Goal: Task Accomplishment & Management: Use online tool/utility

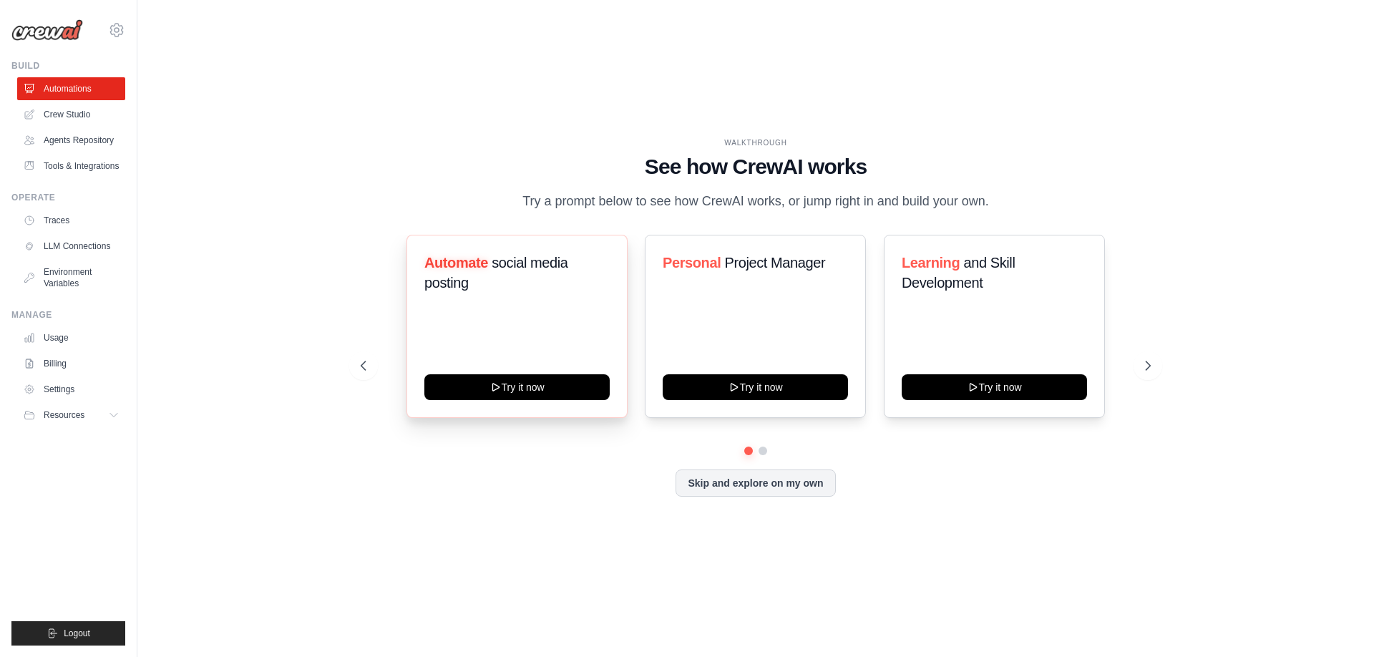
click at [496, 289] on h3 "Automate social media posting" at bounding box center [516, 273] width 185 height 40
click at [60, 117] on link "Crew Studio" at bounding box center [73, 114] width 108 height 23
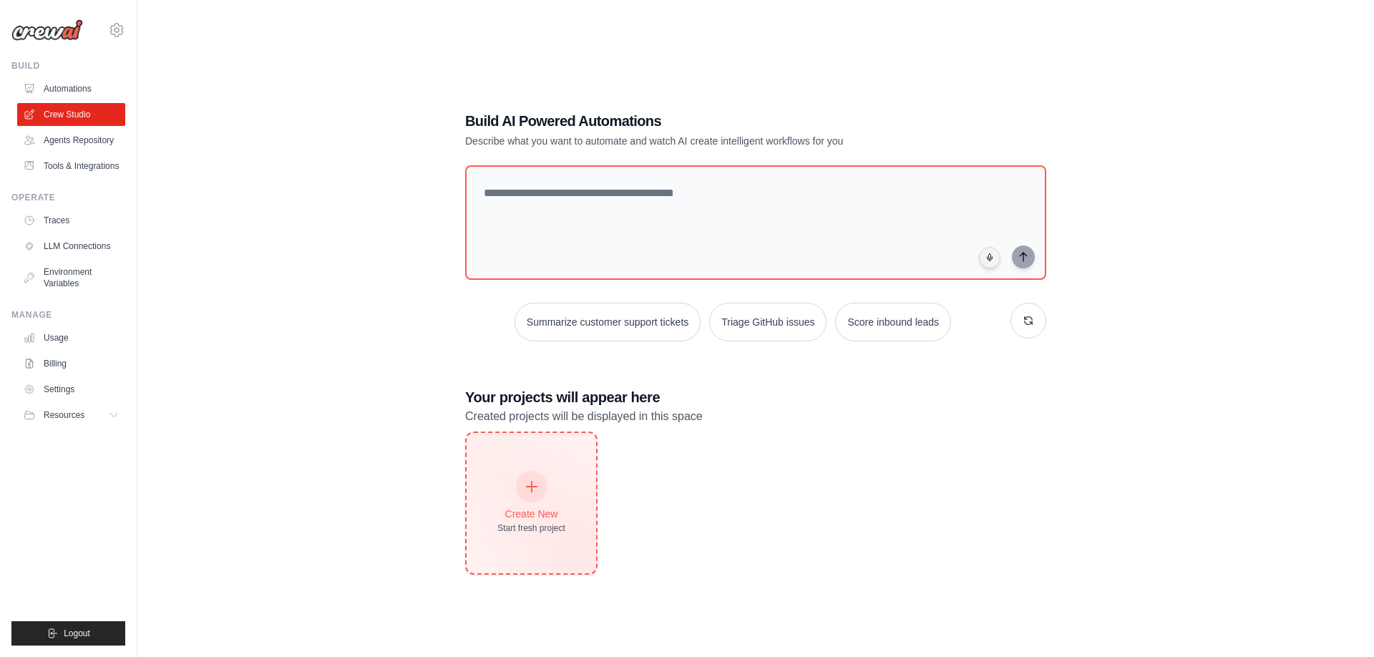
click at [553, 495] on div "Create New Start fresh project" at bounding box center [531, 503] width 68 height 62
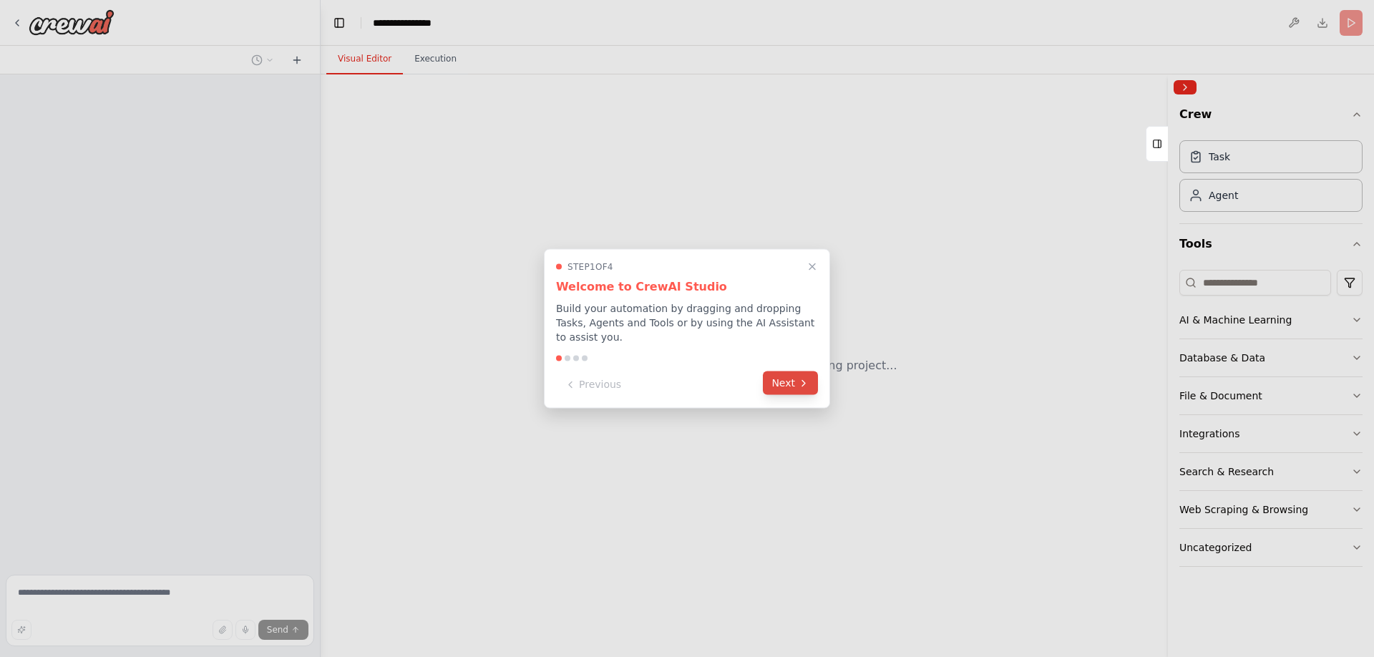
click at [806, 385] on icon at bounding box center [803, 382] width 11 height 11
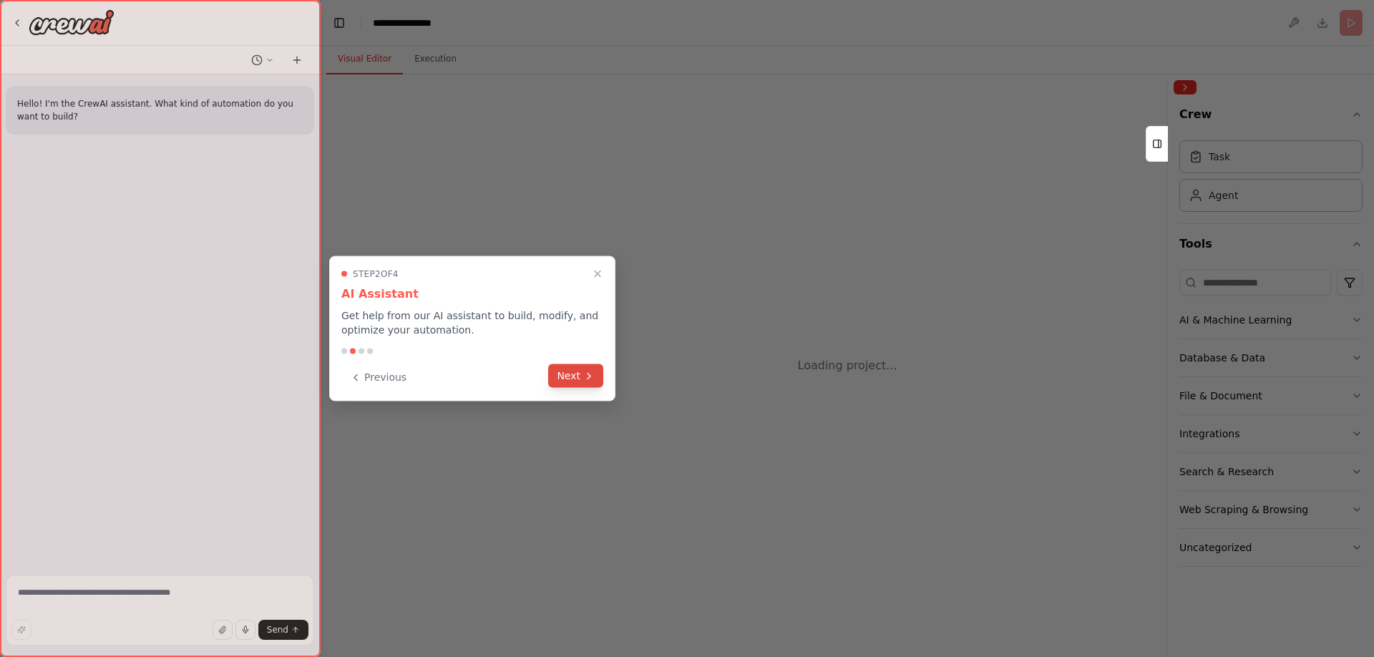
click at [581, 378] on button "Next" at bounding box center [575, 376] width 55 height 24
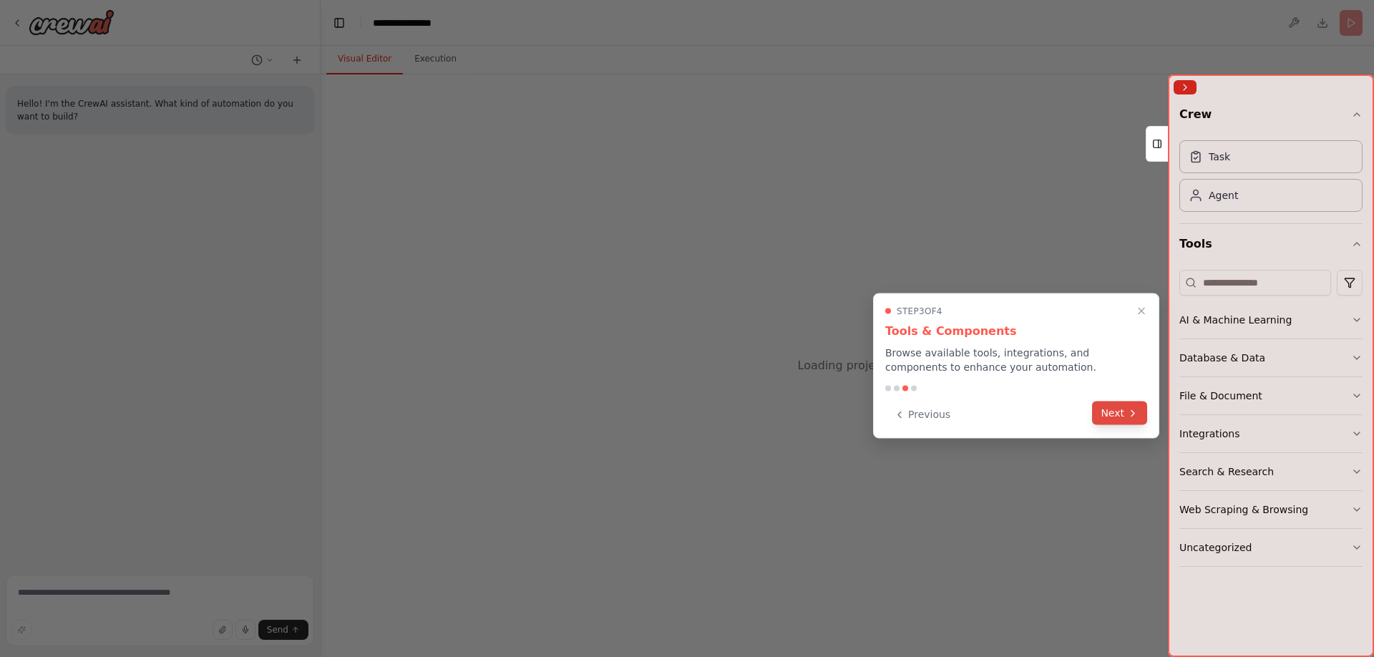
click at [1139, 421] on button "Next" at bounding box center [1119, 413] width 55 height 24
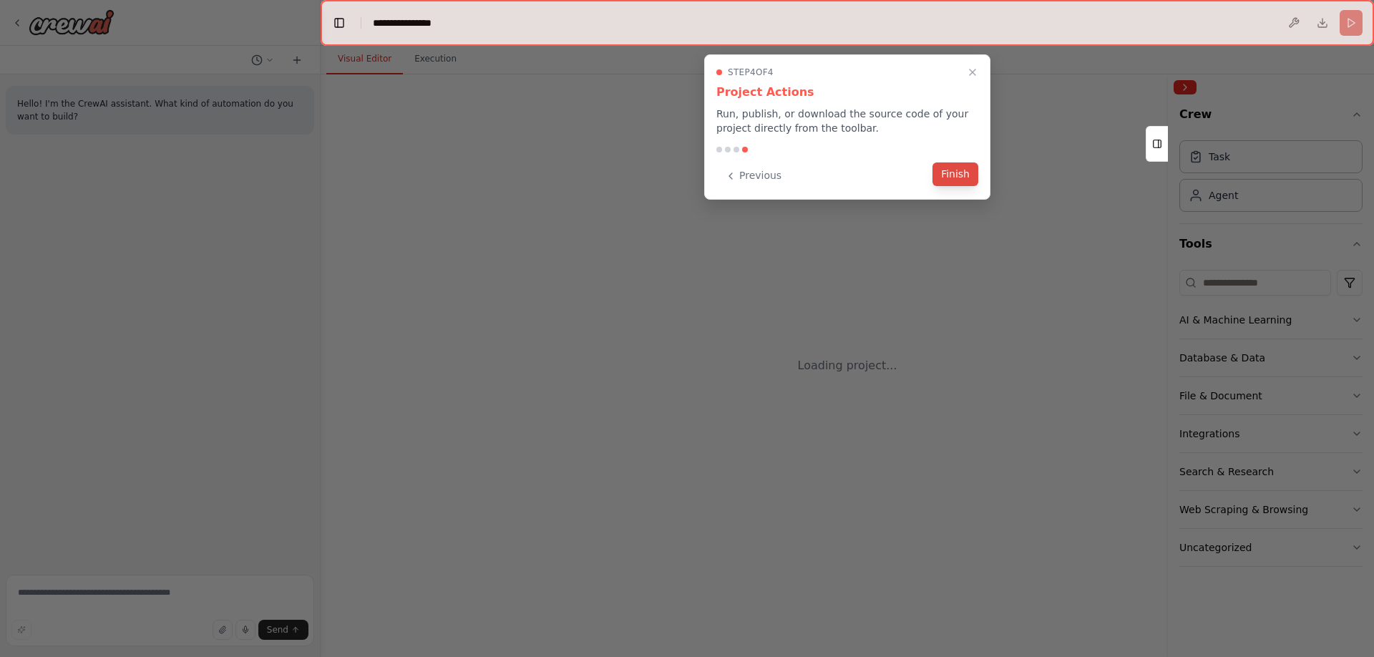
click at [961, 178] on button "Finish" at bounding box center [955, 174] width 46 height 24
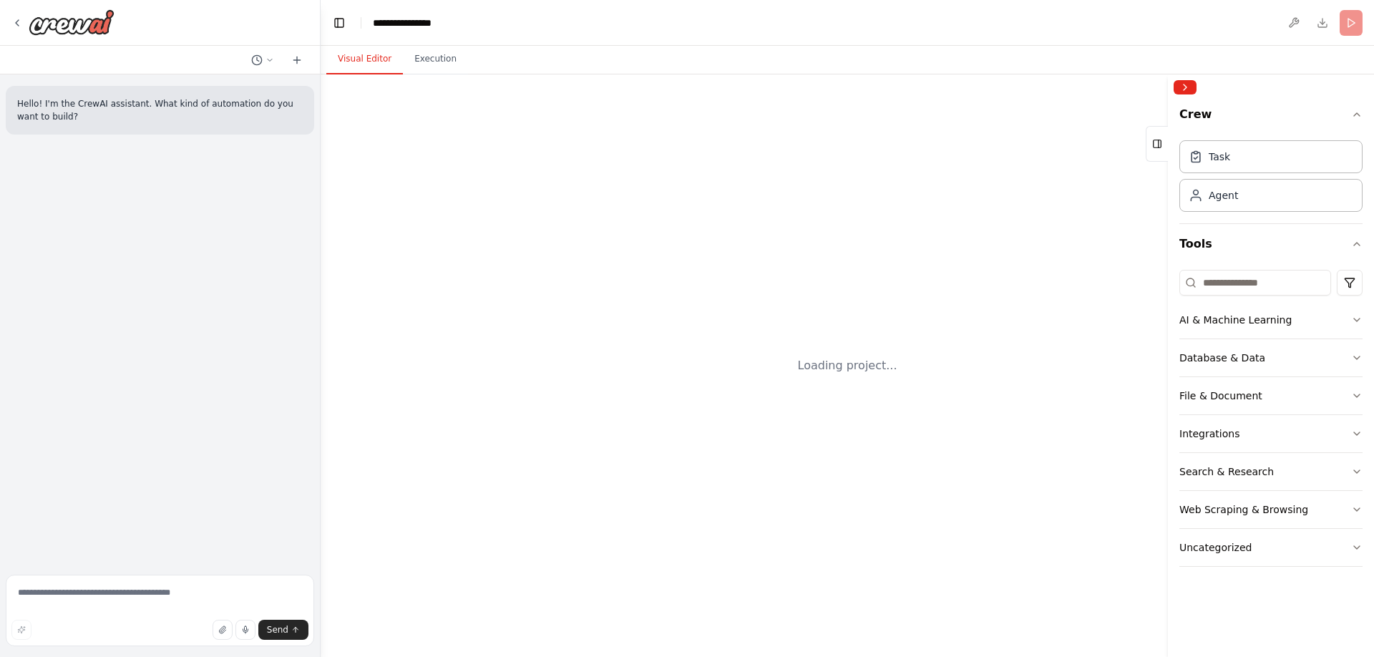
click at [818, 355] on div "Loading project..." at bounding box center [846, 365] width 1053 height 582
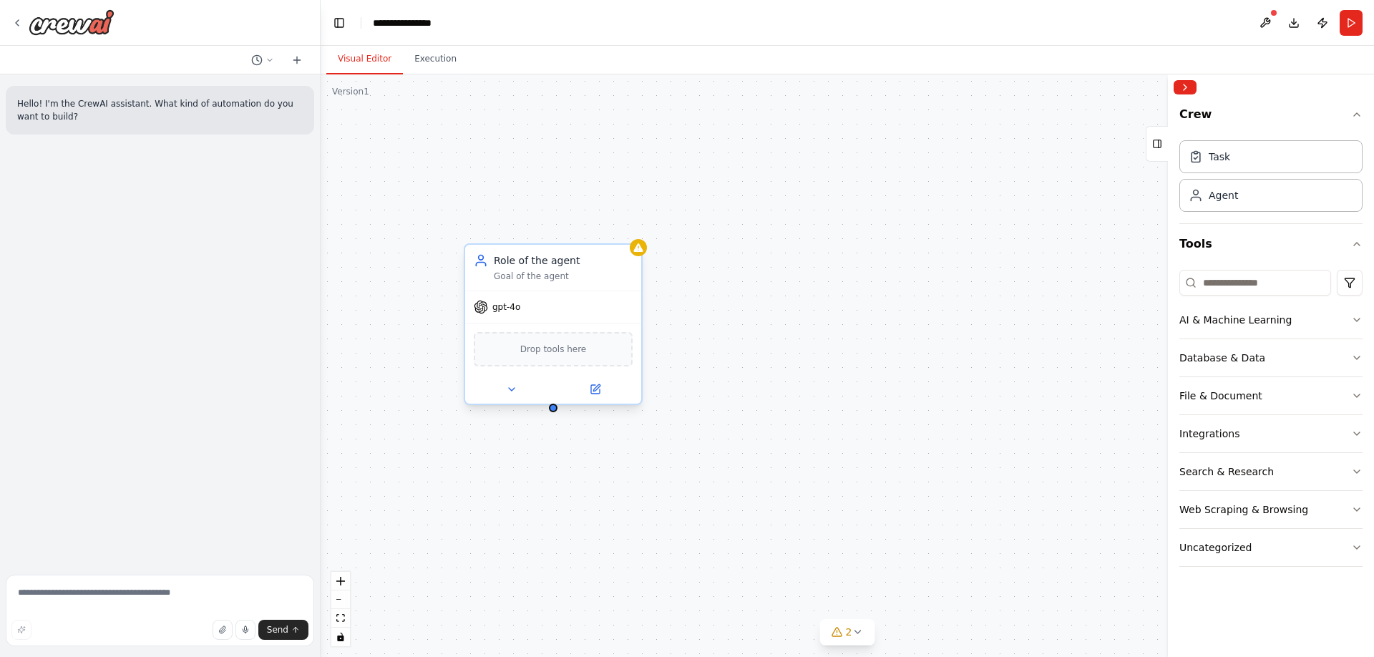
click at [572, 353] on span "Drop tools here" at bounding box center [553, 349] width 67 height 14
click at [509, 395] on button at bounding box center [511, 389] width 81 height 17
click at [519, 398] on div at bounding box center [553, 389] width 176 height 29
click at [512, 393] on icon at bounding box center [511, 388] width 11 height 11
drag, startPoint x: 432, startPoint y: 397, endPoint x: 845, endPoint y: 429, distance: 414.0
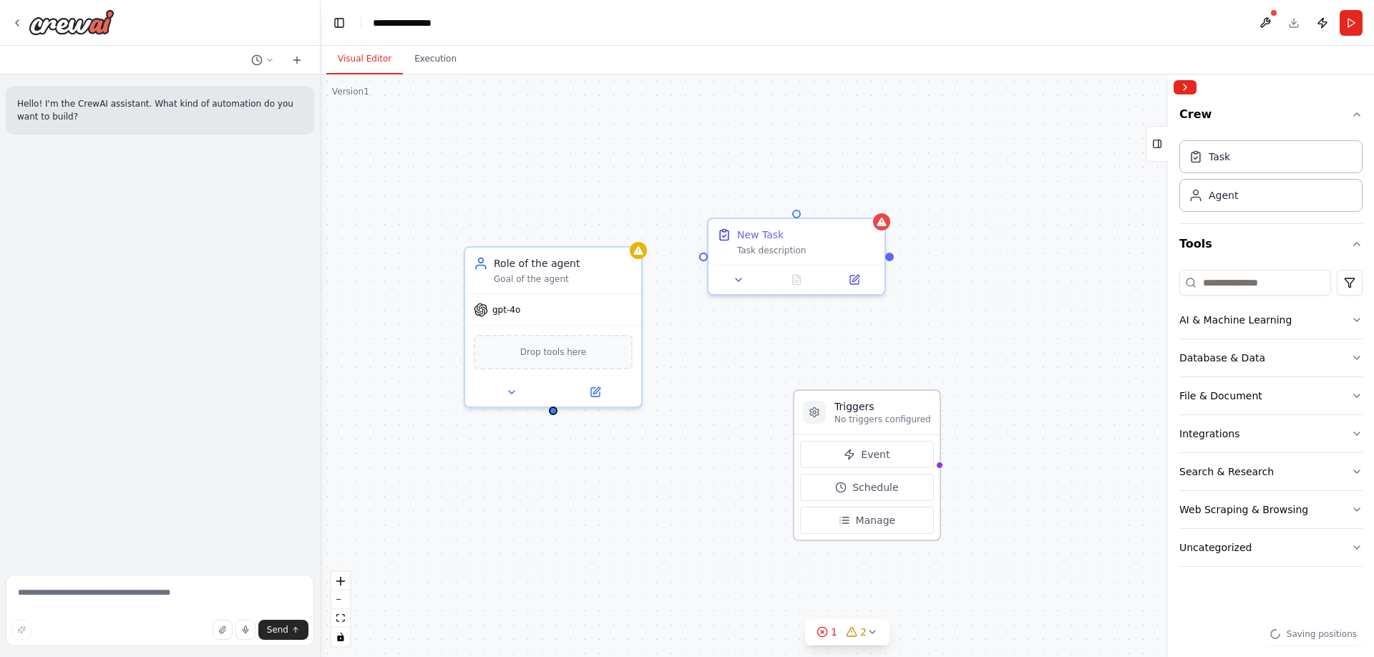
click at [831, 413] on div "Triggers No triggers configured" at bounding box center [866, 413] width 145 height 44
drag, startPoint x: 882, startPoint y: 415, endPoint x: 469, endPoint y: 180, distance: 475.2
click at [469, 180] on div "Triggers No triggers configured" at bounding box center [467, 183] width 97 height 26
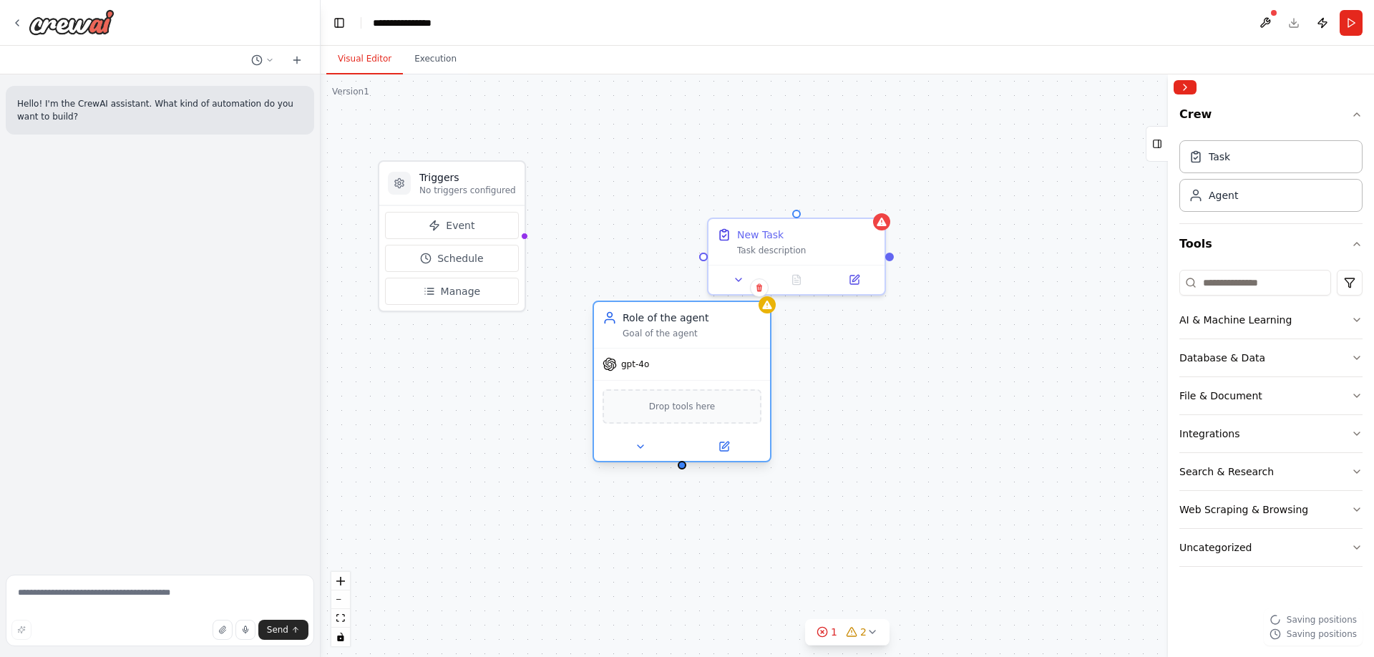
drag, startPoint x: 554, startPoint y: 258, endPoint x: 675, endPoint y: 304, distance: 130.2
click at [683, 308] on div "Role of the agent Goal of the agent" at bounding box center [682, 325] width 176 height 46
drag, startPoint x: 522, startPoint y: 238, endPoint x: 702, endPoint y: 258, distance: 181.4
click at [702, 259] on div "Triggers No triggers configured Event Schedule Manage Role of the agent Goal of…" at bounding box center [846, 365] width 1053 height 582
drag, startPoint x: 522, startPoint y: 238, endPoint x: 705, endPoint y: 254, distance: 184.6
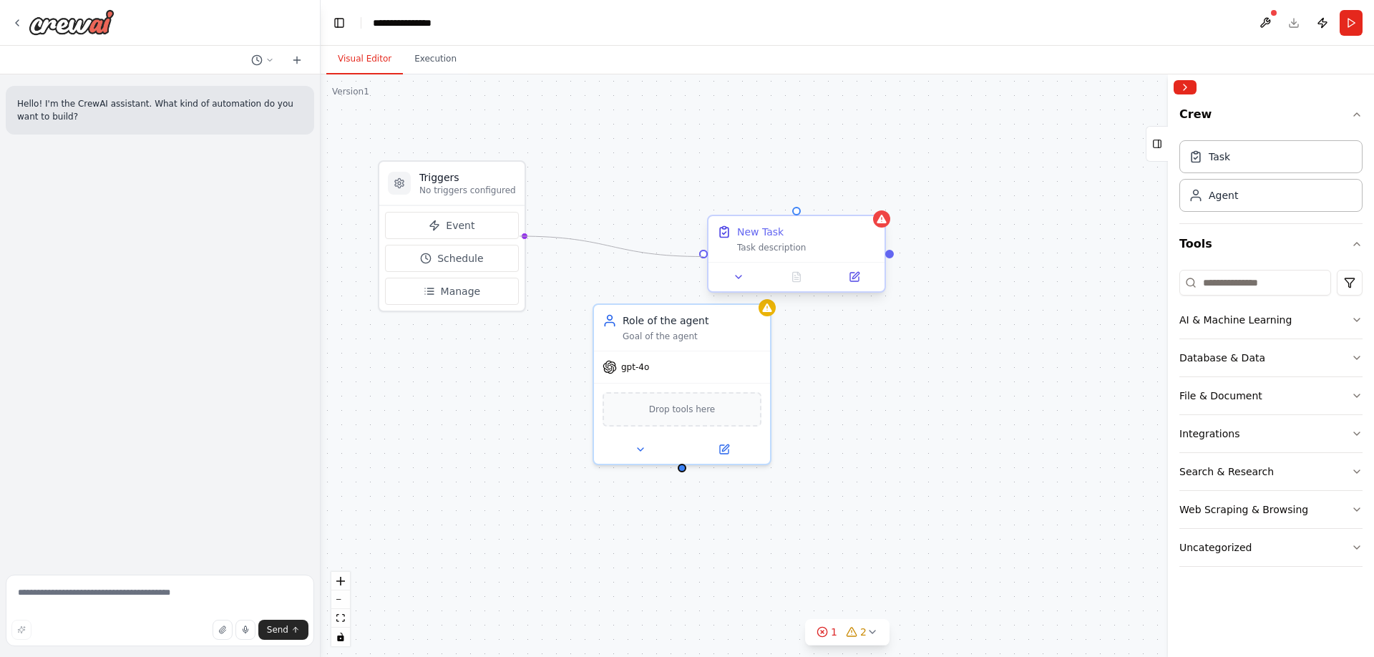
click at [705, 254] on div "Triggers No triggers configured Event Schedule Manage Role of the agent Goal of…" at bounding box center [846, 365] width 1053 height 582
click at [475, 228] on button "Event" at bounding box center [452, 225] width 134 height 27
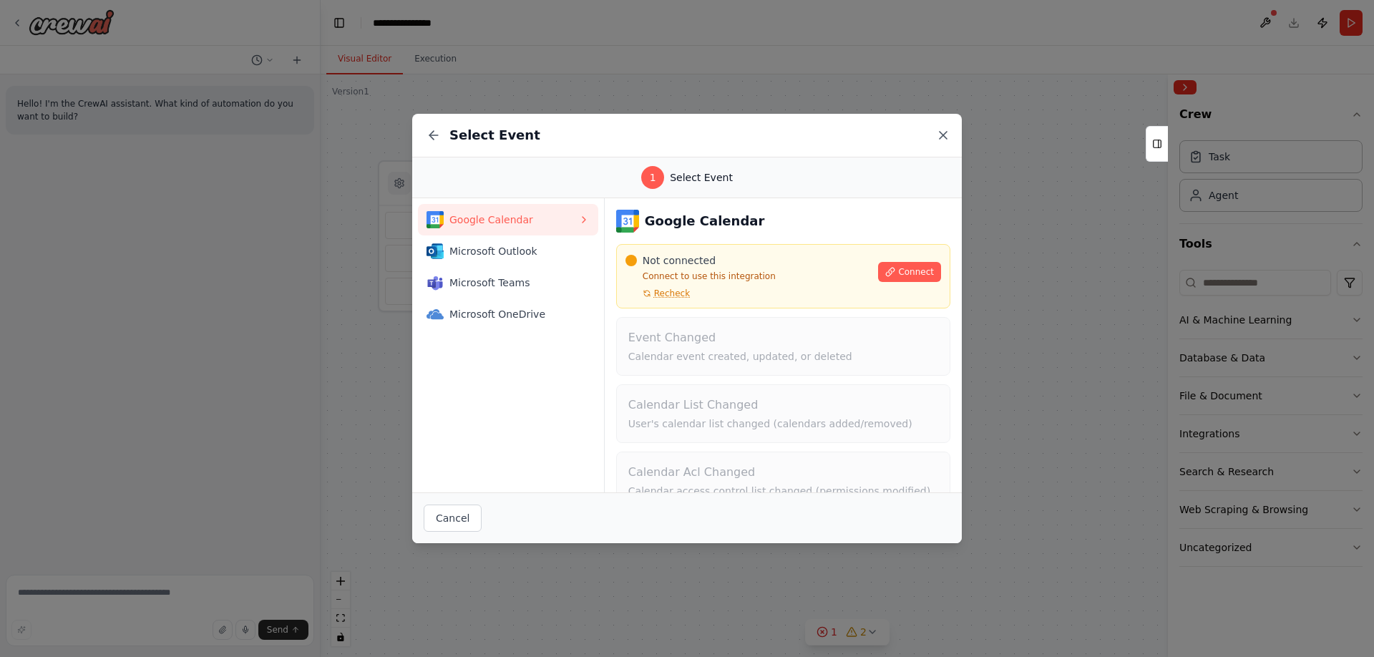
click at [946, 134] on icon at bounding box center [943, 135] width 14 height 14
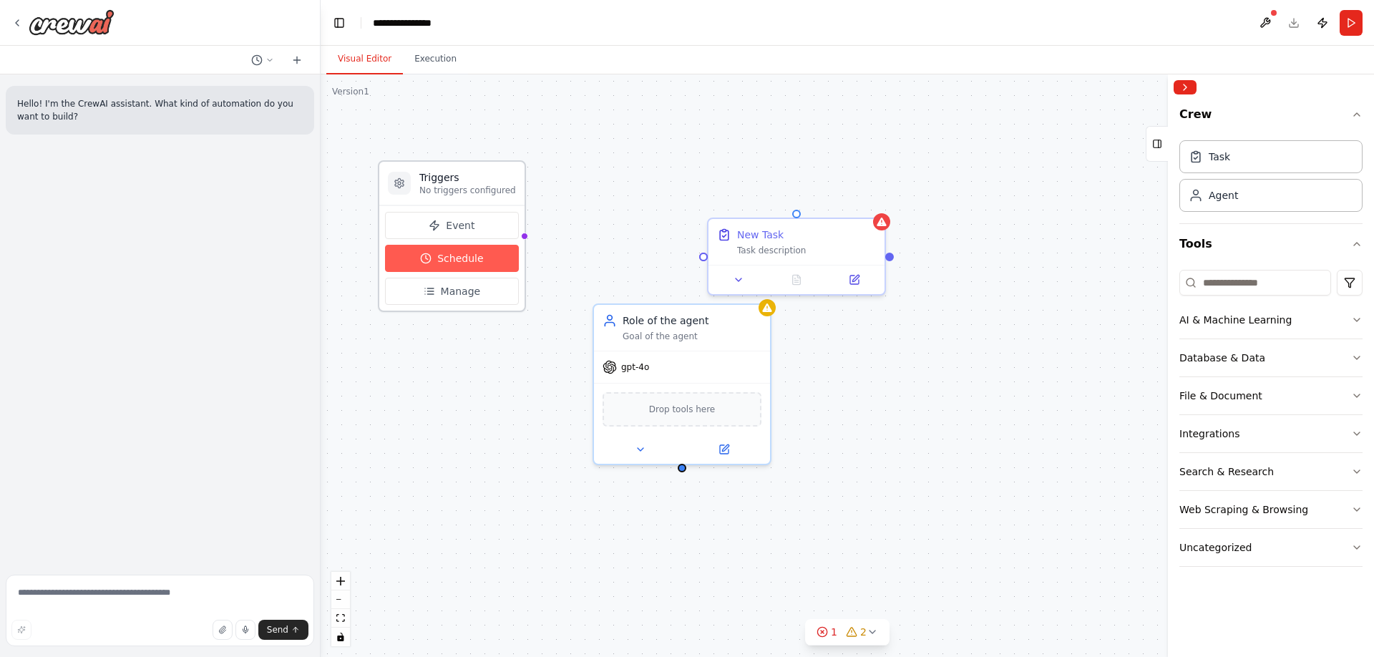
click at [457, 258] on span "Schedule" at bounding box center [460, 258] width 46 height 14
select select "******"
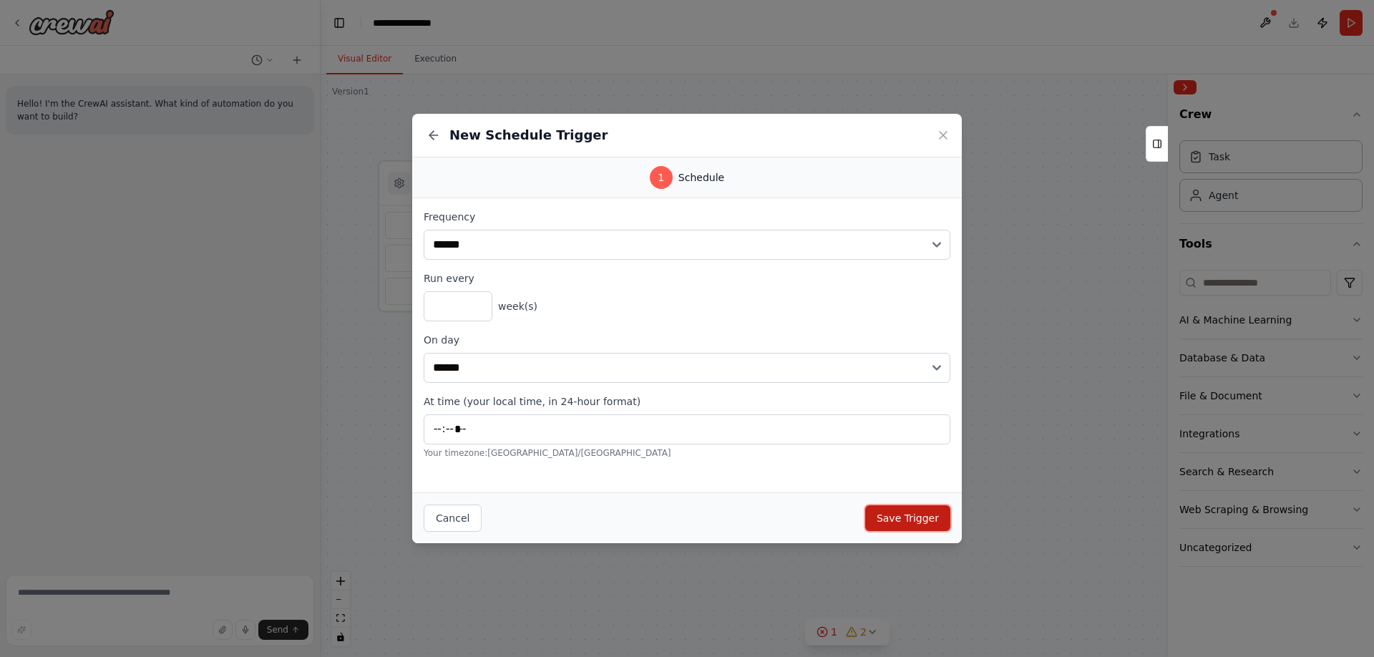
click at [929, 512] on button "Save Trigger" at bounding box center [907, 518] width 85 height 26
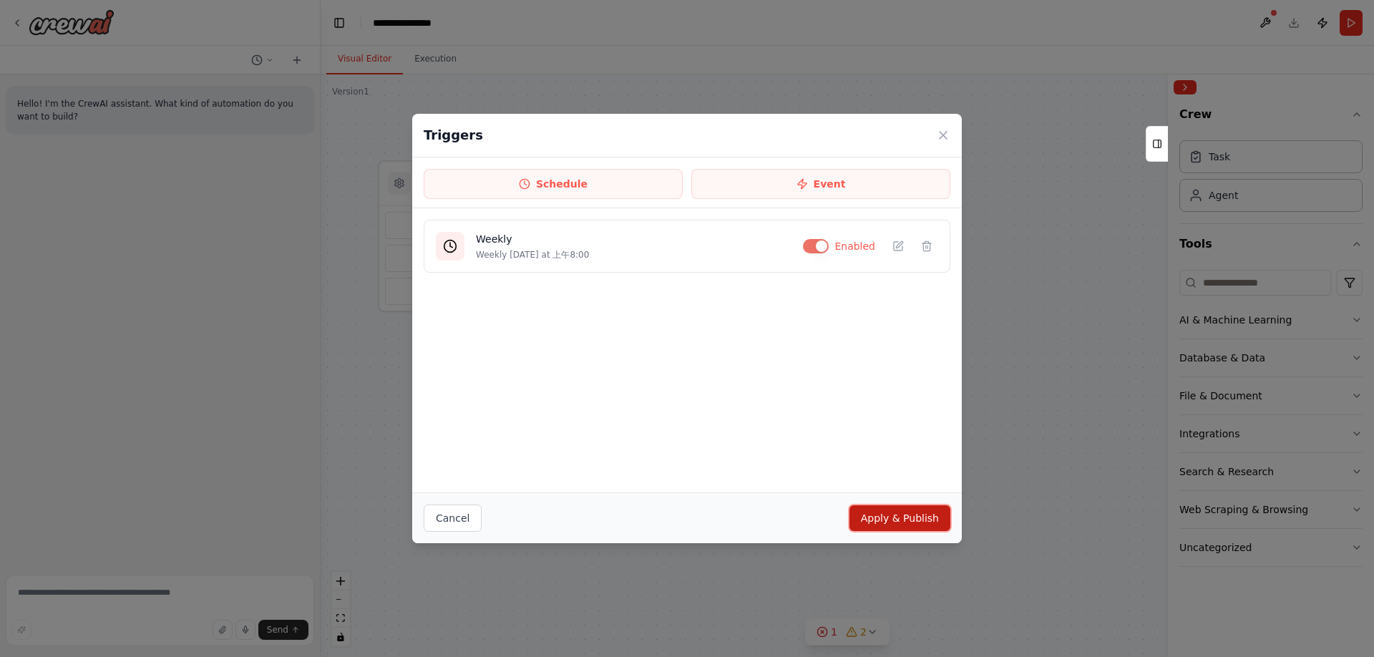
click at [898, 513] on button "Apply & Publish" at bounding box center [899, 518] width 101 height 26
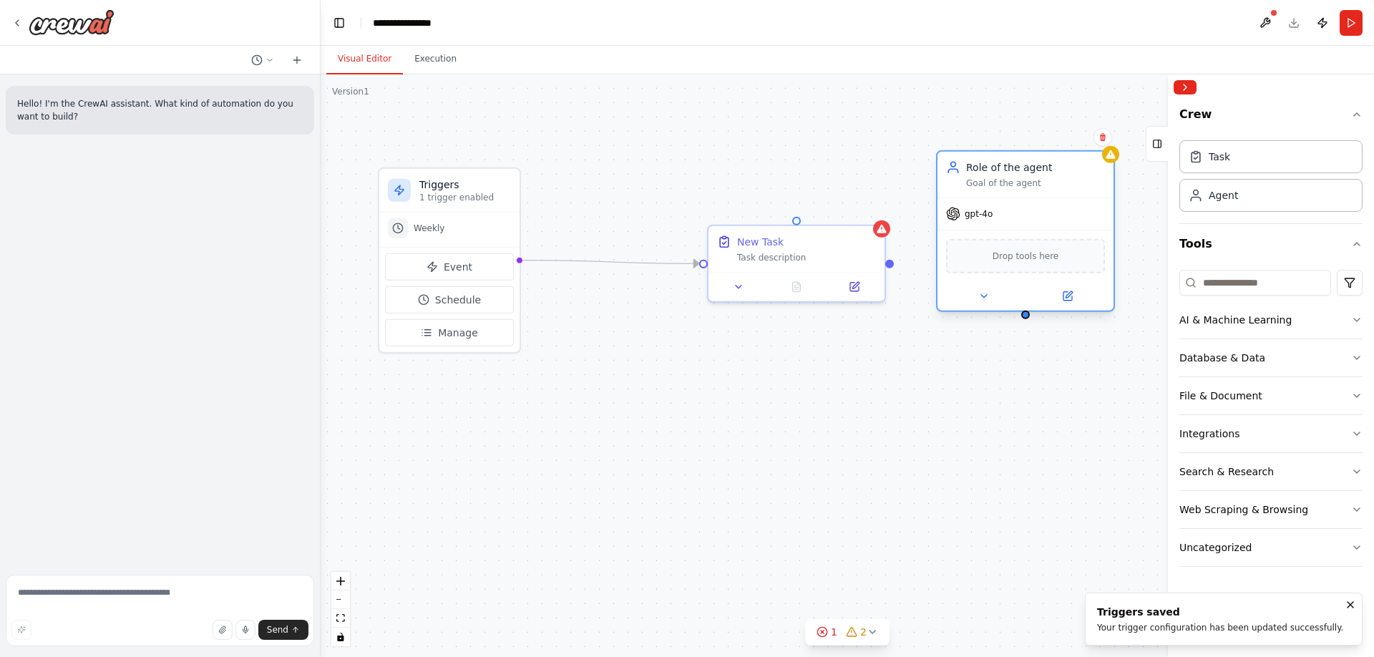
drag, startPoint x: 790, startPoint y: 332, endPoint x: 1073, endPoint y: 177, distance: 323.0
click at [1073, 177] on div "Role of the agent Goal of the agent" at bounding box center [1035, 174] width 139 height 29
drag, startPoint x: 894, startPoint y: 260, endPoint x: 1024, endPoint y: 319, distance: 143.1
click at [1024, 318] on div "Triggers 1 trigger enabled Weekly Event Schedule Manage Role of the agent Goal …" at bounding box center [846, 365] width 1053 height 582
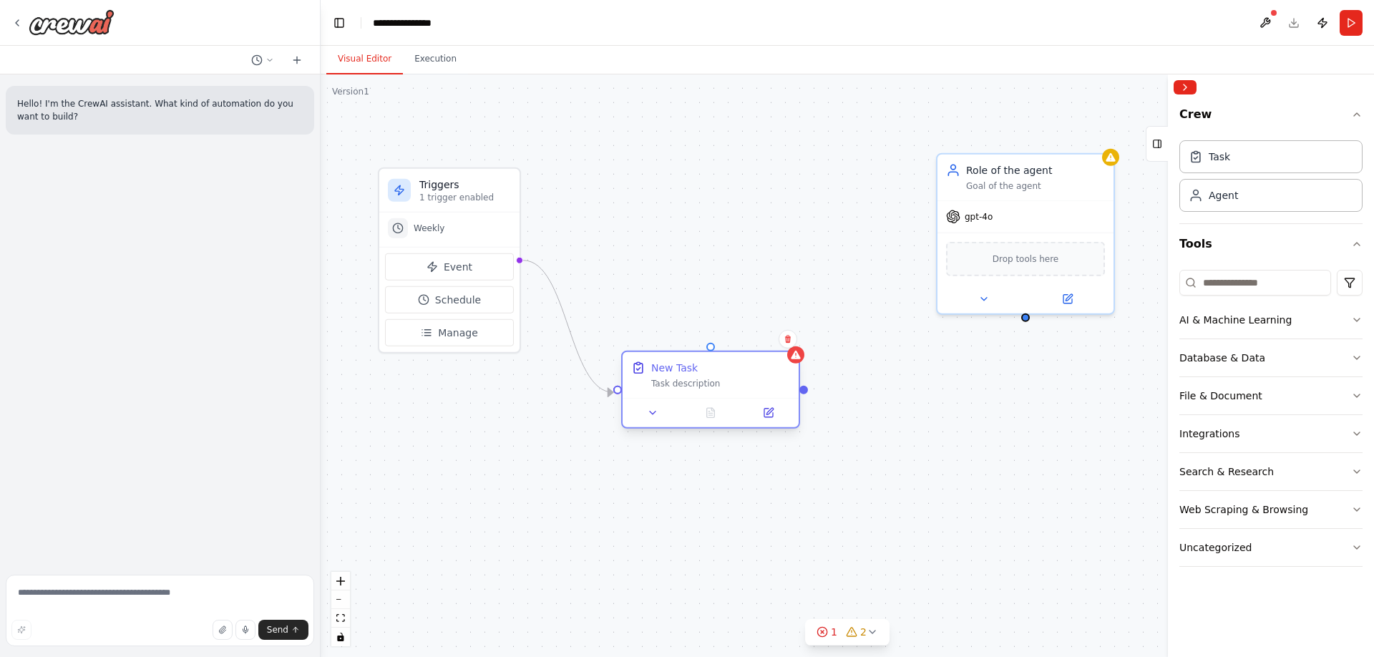
drag, startPoint x: 823, startPoint y: 240, endPoint x: 710, endPoint y: 381, distance: 180.7
click at [710, 375] on div "New Task" at bounding box center [720, 368] width 139 height 14
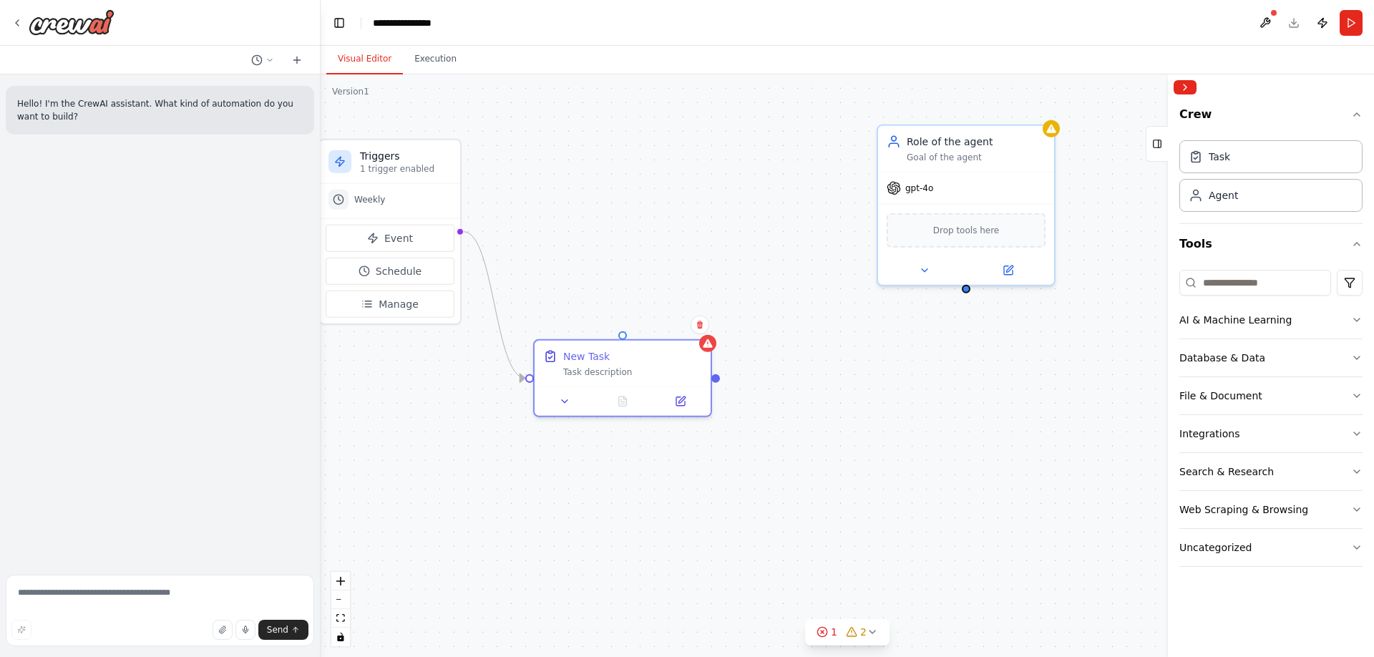
drag, startPoint x: 778, startPoint y: 407, endPoint x: 725, endPoint y: 377, distance: 61.5
click at [720, 378] on div "Triggers 1 trigger enabled Weekly Event Schedule Manage Role of the agent Goal …" at bounding box center [846, 365] width 1053 height 582
drag, startPoint x: 718, startPoint y: 375, endPoint x: 962, endPoint y: 290, distance: 259.1
click at [967, 289] on div "Triggers 1 trigger enabled Weekly Event Schedule Manage Role of the agent Goal …" at bounding box center [846, 365] width 1053 height 582
drag, startPoint x: 499, startPoint y: 230, endPoint x: 969, endPoint y: 288, distance: 473.6
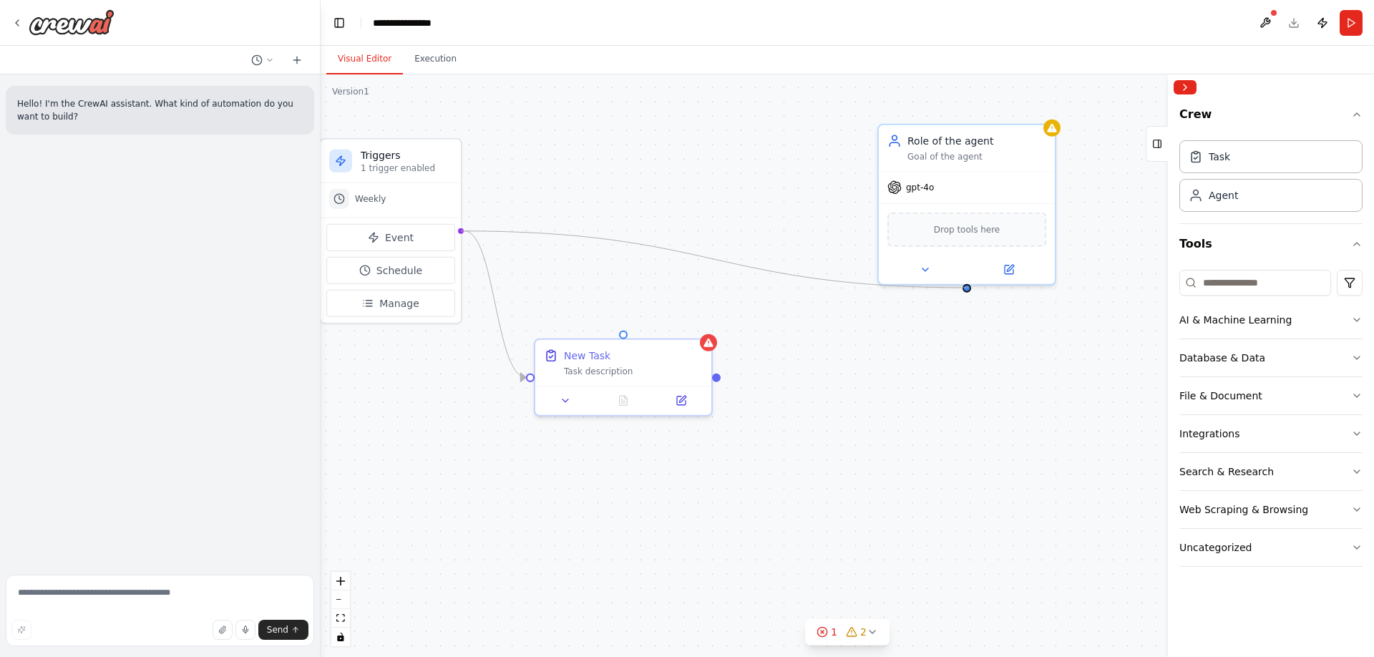
click at [969, 288] on div "Triggers 1 trigger enabled Weekly Event Schedule Manage Role of the agent Goal …" at bounding box center [846, 365] width 1053 height 582
click at [1336, 322] on button "AI & Machine Learning" at bounding box center [1270, 319] width 183 height 37
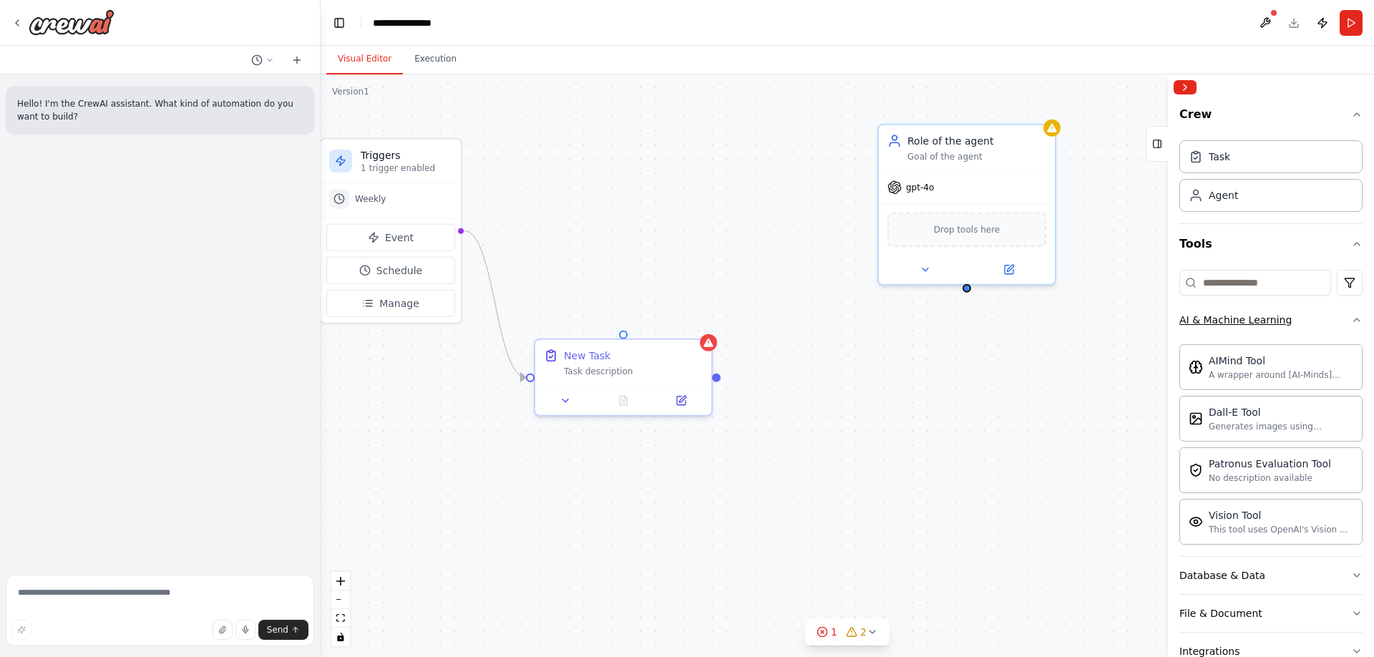
click at [1303, 322] on button "AI & Machine Learning" at bounding box center [1270, 319] width 183 height 37
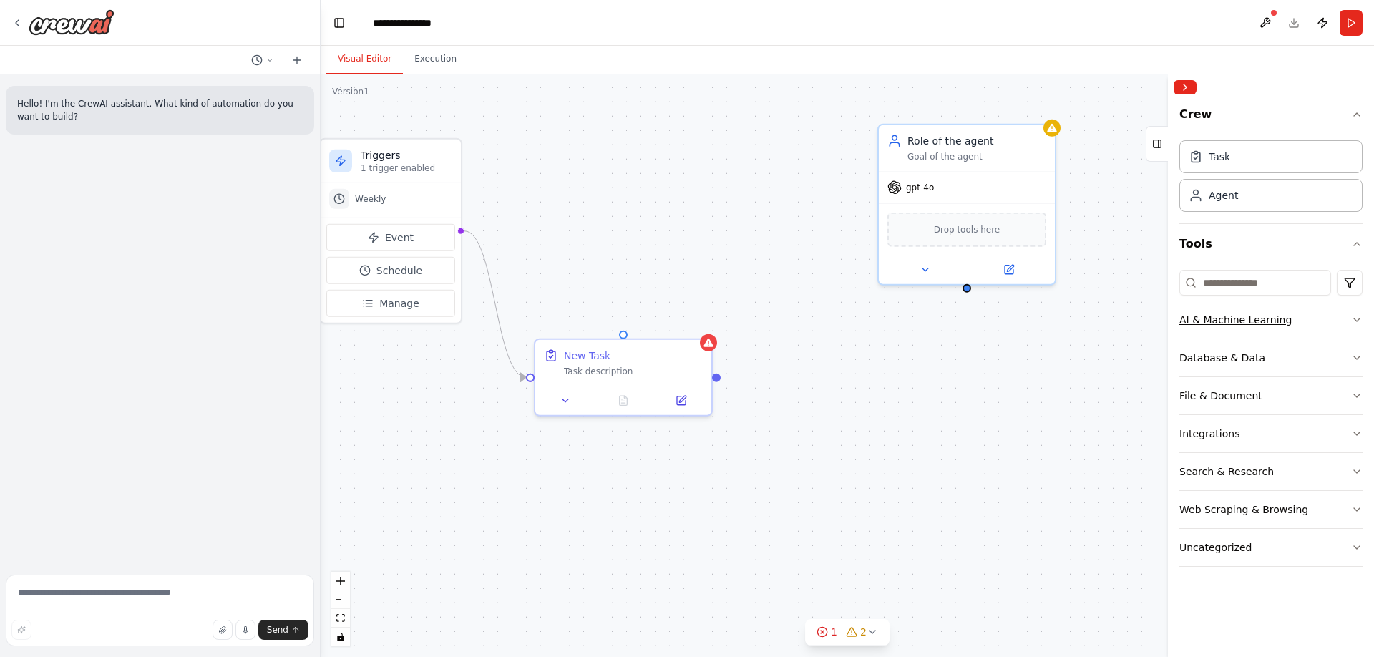
click at [1276, 326] on div "AI & Machine Learning" at bounding box center [1235, 320] width 112 height 14
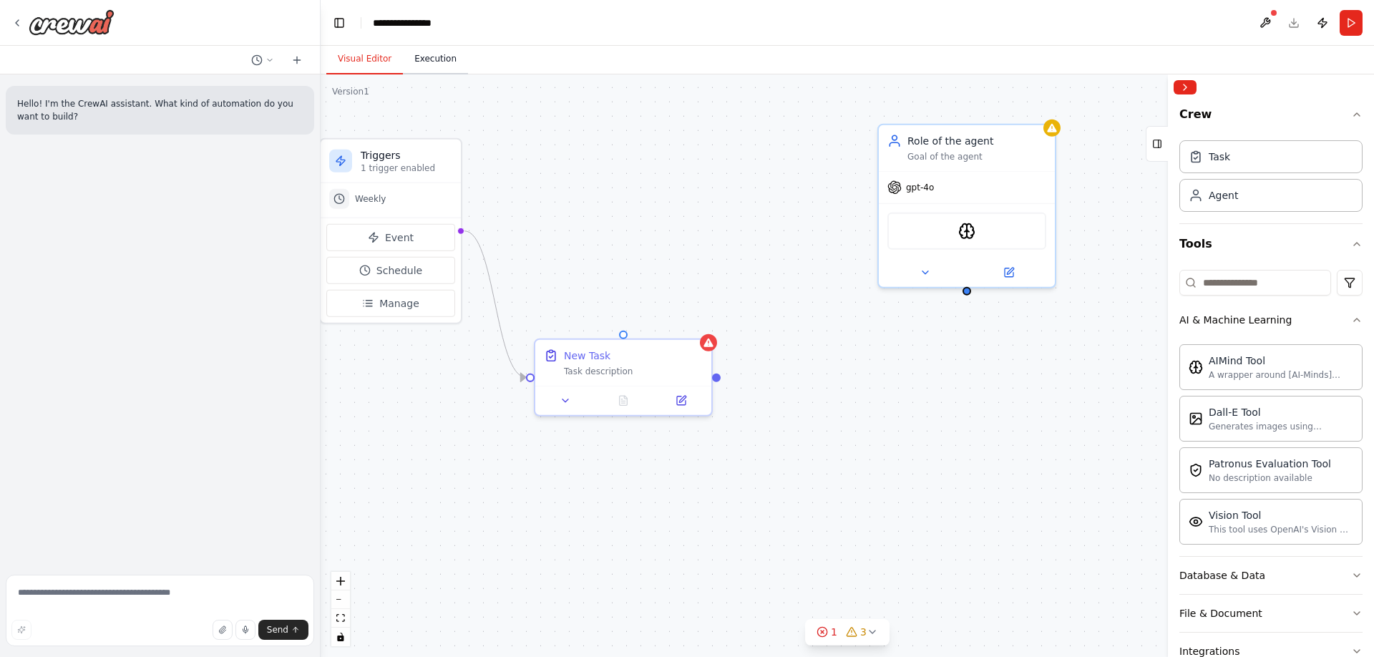
click at [434, 66] on button "Execution" at bounding box center [435, 59] width 65 height 30
